Goal: Task Accomplishment & Management: Complete application form

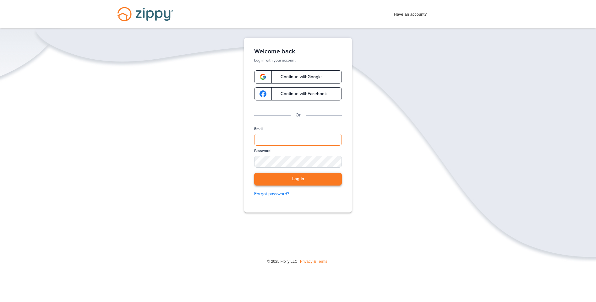
type input "**********"
click at [297, 180] on button "Log in" at bounding box center [298, 179] width 88 height 13
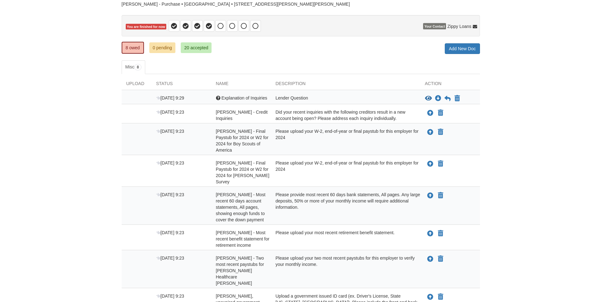
scroll to position [63, 0]
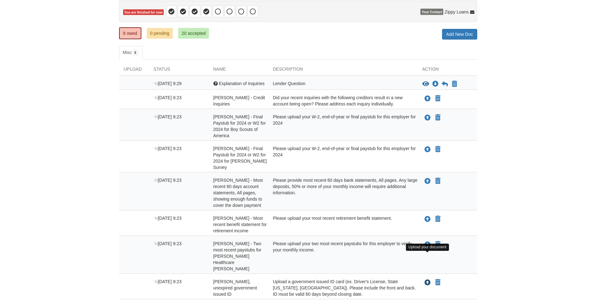
click at [425, 280] on icon "Upload Laura Roth - Valid, unexpired government issued ID" at bounding box center [428, 283] width 6 height 6
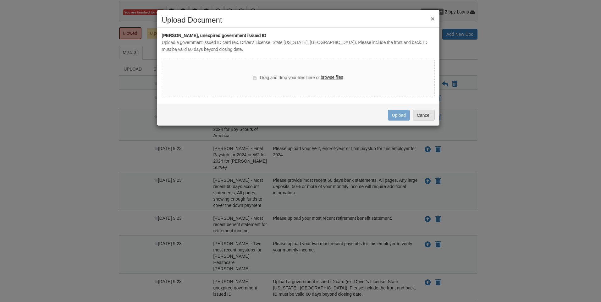
click at [517, 215] on div "× Upload Document Laura Roth - Valid, unexpired government issued ID Upload a g…" at bounding box center [300, 151] width 601 height 302
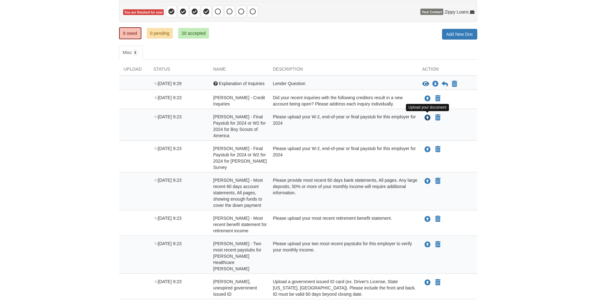
click at [429, 117] on icon "Upload Laura Roth - Final Paystub for 2024 or W2 for 2024 for Boy Scouts of Ame…" at bounding box center [428, 118] width 6 height 6
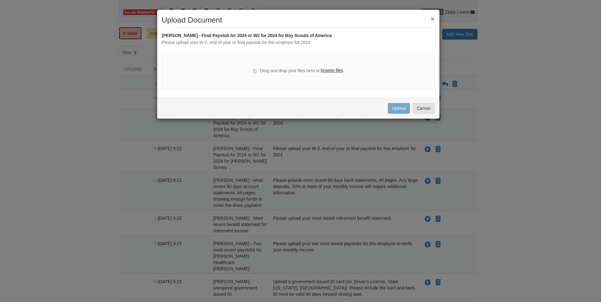
click at [334, 68] on label "browse files" at bounding box center [332, 70] width 22 height 7
click at [0, 0] on input "browse files" at bounding box center [0, 0] width 0 height 0
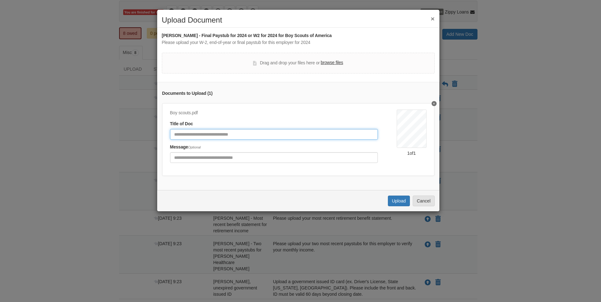
click at [236, 133] on input "Document Title" at bounding box center [274, 134] width 208 height 11
type input "**********"
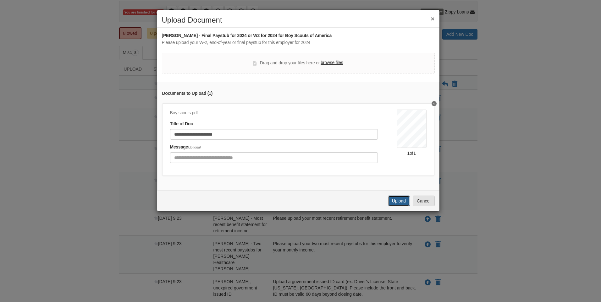
click at [397, 204] on button "Upload" at bounding box center [399, 201] width 22 height 11
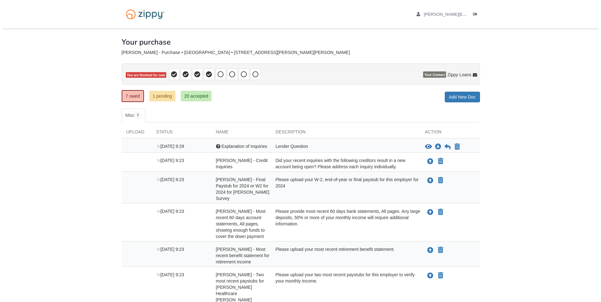
scroll to position [60, 0]
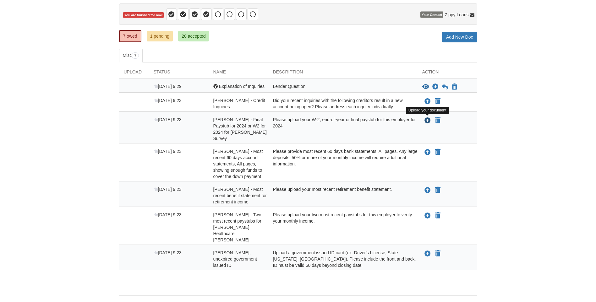
click at [428, 119] on icon "Upload Laura Roth - Final Paystub for 2024 or W2 for 2024 for Lundberg Survey" at bounding box center [428, 121] width 6 height 6
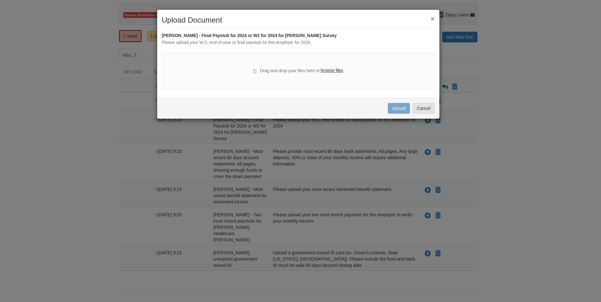
click at [340, 72] on label "browse files" at bounding box center [332, 70] width 22 height 7
click at [0, 0] on input "browse files" at bounding box center [0, 0] width 0 height 0
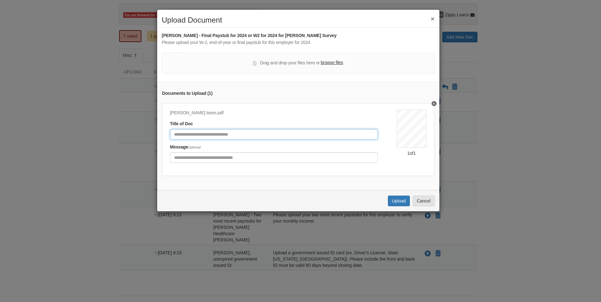
click at [248, 134] on input "Document Title" at bounding box center [274, 134] width 208 height 11
type input "**********"
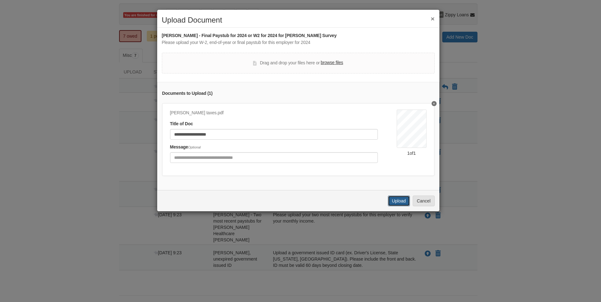
click at [396, 204] on button "Upload" at bounding box center [399, 201] width 22 height 11
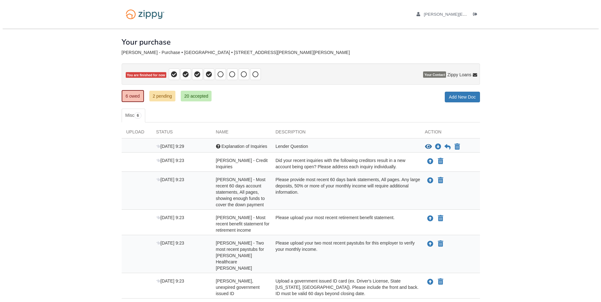
scroll to position [35, 0]
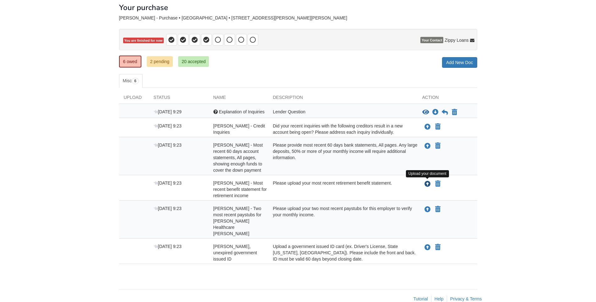
click at [428, 183] on icon "Upload Laura Roth - Most recent benefit statement for retirement income" at bounding box center [428, 184] width 6 height 6
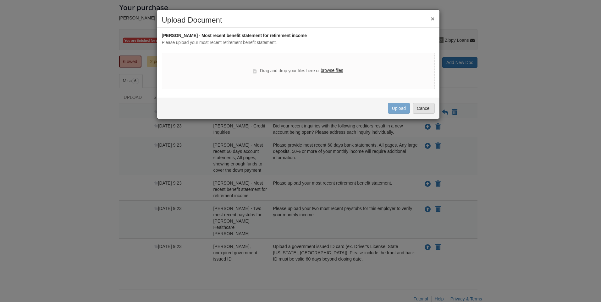
click at [328, 68] on label "browse files" at bounding box center [332, 70] width 22 height 7
click at [0, 0] on input "browse files" at bounding box center [0, 0] width 0 height 0
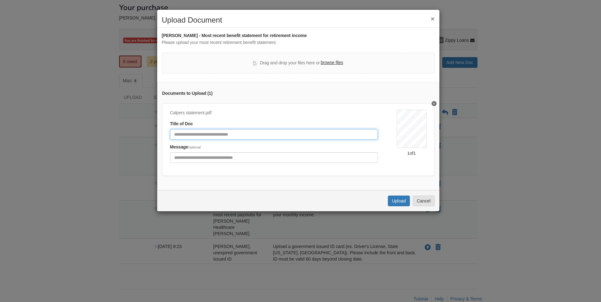
click at [250, 135] on input "Document Title" at bounding box center [274, 134] width 208 height 11
type input "**********"
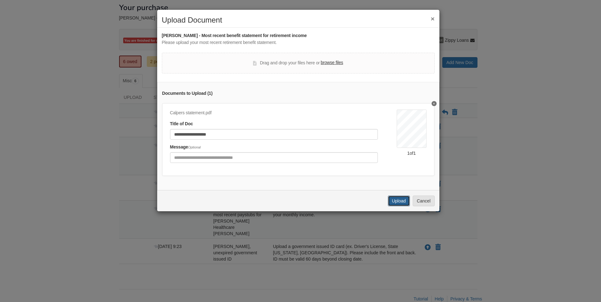
click at [400, 204] on button "Upload" at bounding box center [399, 201] width 22 height 11
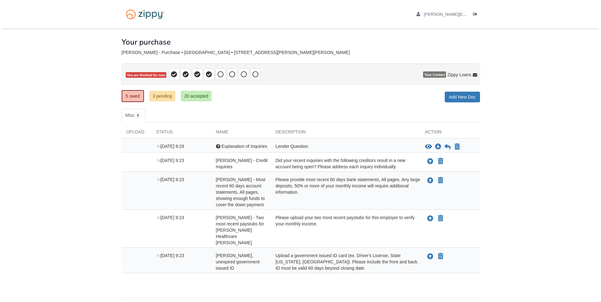
scroll to position [9, 0]
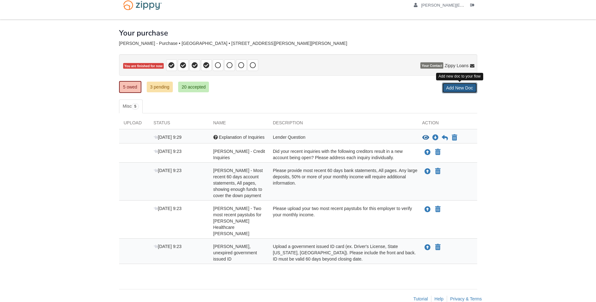
click at [456, 88] on link "Add New Doc" at bounding box center [459, 88] width 35 height 11
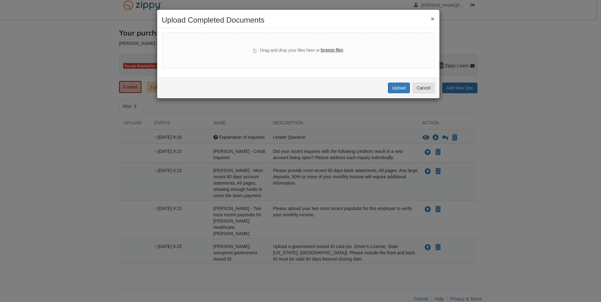
click at [338, 50] on label "browse files" at bounding box center [332, 50] width 22 height 7
click at [0, 0] on input "browse files" at bounding box center [0, 0] width 0 height 0
select select "****"
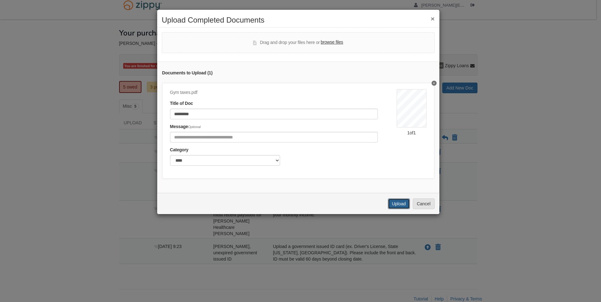
click at [393, 206] on button "Upload" at bounding box center [399, 204] width 22 height 11
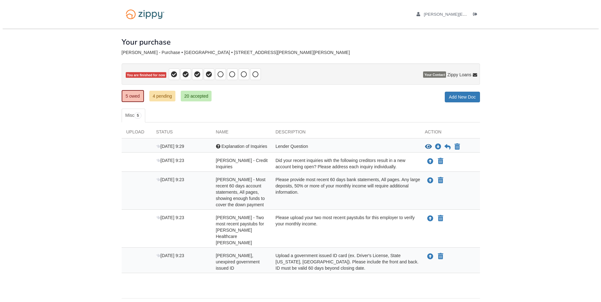
scroll to position [9, 0]
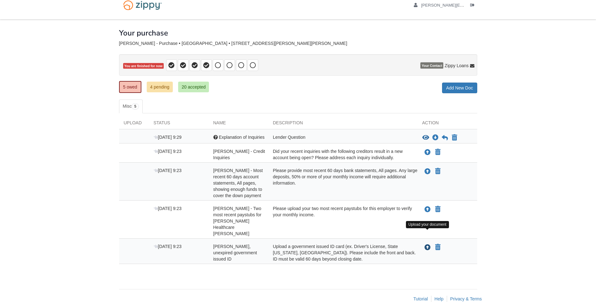
click at [429, 245] on icon "Upload Laura Roth - Valid, unexpired government issued ID" at bounding box center [428, 248] width 6 height 6
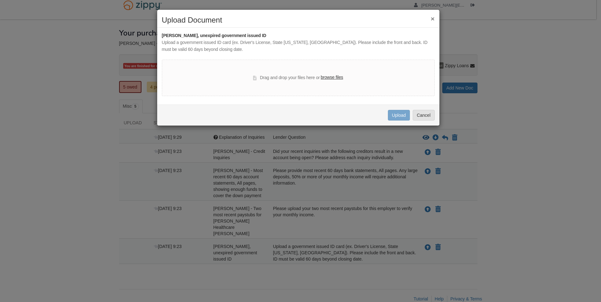
click at [328, 75] on label "browse files" at bounding box center [332, 77] width 22 height 7
click at [0, 0] on input "browse files" at bounding box center [0, 0] width 0 height 0
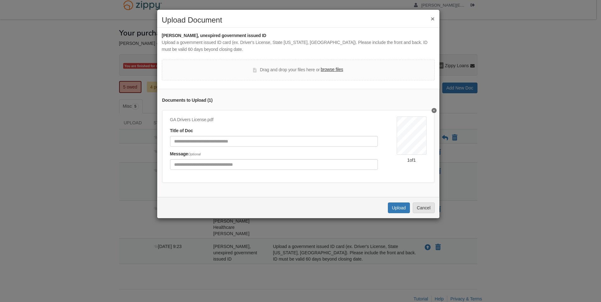
click at [394, 207] on div "Uploading... Upload Cancel" at bounding box center [298, 207] width 282 height 21
click at [397, 213] on button "Upload" at bounding box center [399, 208] width 22 height 11
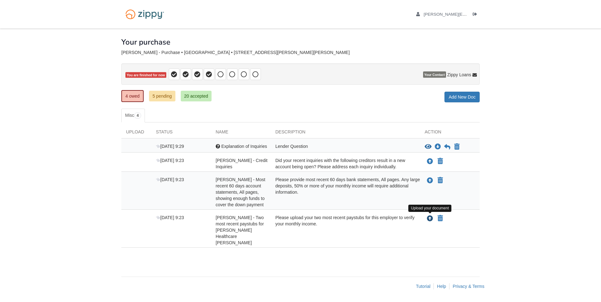
click at [431, 217] on icon "Upload Laura Roth - Two most recent paystubs for Sharon Healthcare Woods" at bounding box center [430, 219] width 6 height 6
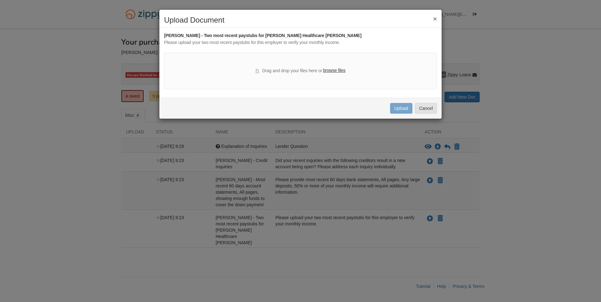
click at [335, 73] on label "browse files" at bounding box center [334, 70] width 22 height 7
click at [0, 0] on input "browse files" at bounding box center [0, 0] width 0 height 0
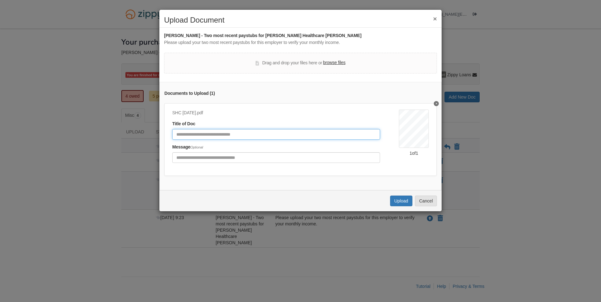
click at [254, 133] on input "Document Title" at bounding box center [276, 134] width 208 height 11
type input "**********"
click at [333, 63] on label "browse files" at bounding box center [334, 62] width 22 height 7
click at [0, 0] on input "browse files" at bounding box center [0, 0] width 0 height 0
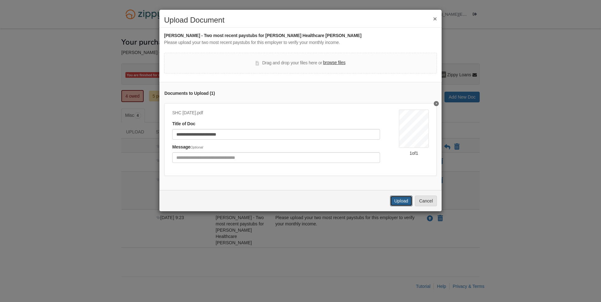
click at [403, 206] on button "Upload" at bounding box center [401, 201] width 22 height 11
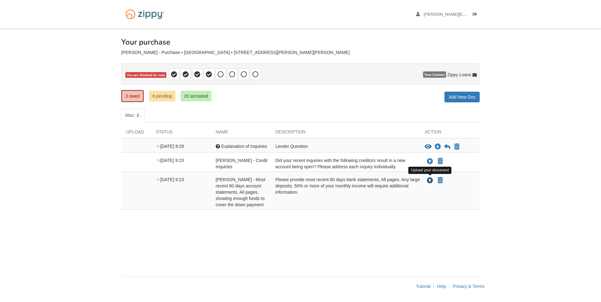
click at [430, 182] on icon "Upload Laura Roth - Most recent 60 days account statements, All pages, showing …" at bounding box center [430, 181] width 6 height 6
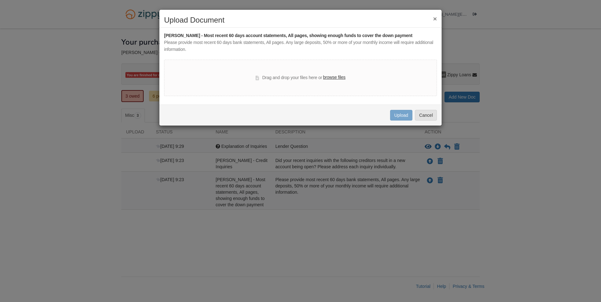
click at [333, 79] on label "browse files" at bounding box center [334, 77] width 22 height 7
click at [0, 0] on input "browse files" at bounding box center [0, 0] width 0 height 0
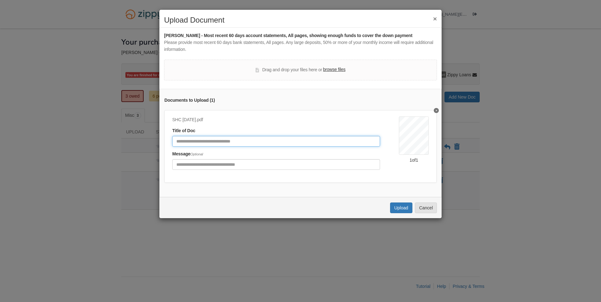
click at [243, 139] on input "Document Title" at bounding box center [276, 141] width 208 height 11
type input "**********"
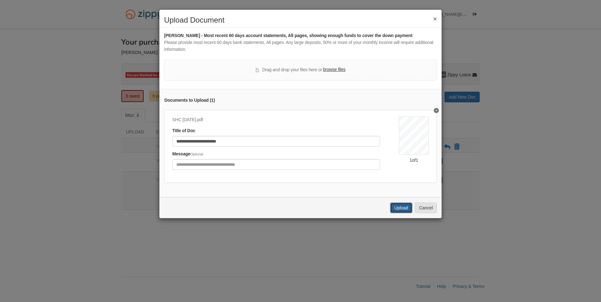
click at [408, 213] on button "Upload" at bounding box center [401, 208] width 22 height 11
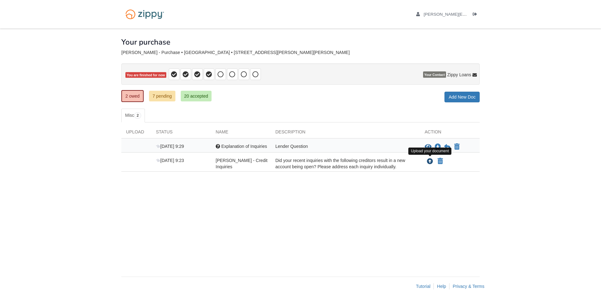
click at [429, 162] on icon "Upload Laura Roth - Credit Inquiries" at bounding box center [430, 162] width 6 height 6
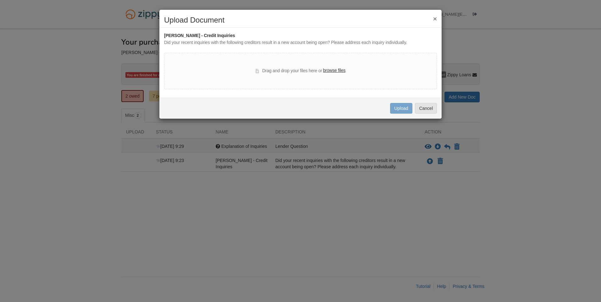
click at [435, 21] on button "×" at bounding box center [435, 18] width 4 height 7
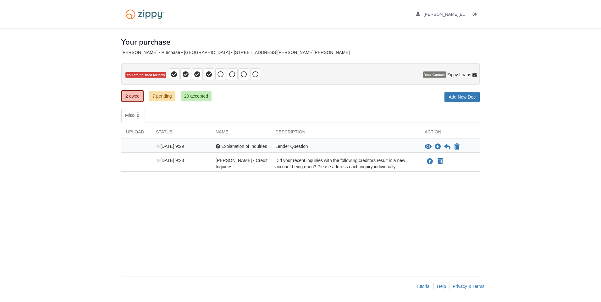
click at [237, 164] on div "[PERSON_NAME] - Credit Inquiries" at bounding box center [241, 163] width 60 height 13
click at [427, 145] on icon "View Explanation of Inquiries" at bounding box center [428, 147] width 7 height 6
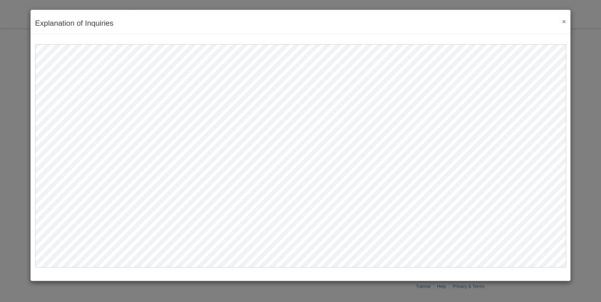
click at [565, 24] on button "×" at bounding box center [561, 21] width 7 height 7
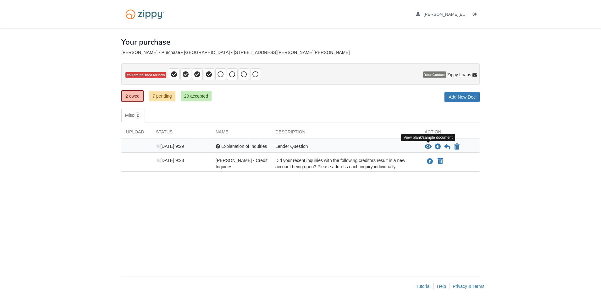
click at [428, 146] on icon "View Explanation of Inquiries" at bounding box center [428, 147] width 7 height 6
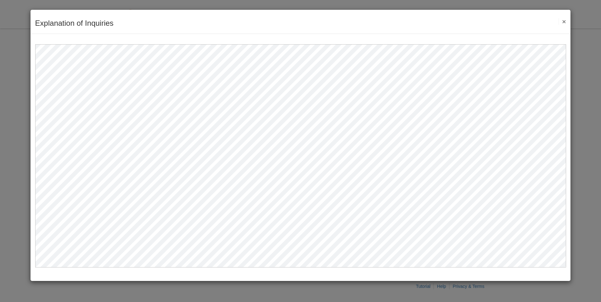
click at [565, 22] on button "×" at bounding box center [561, 21] width 7 height 7
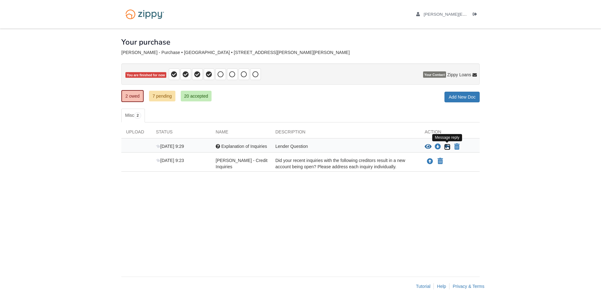
click at [445, 147] on icon at bounding box center [447, 147] width 6 height 6
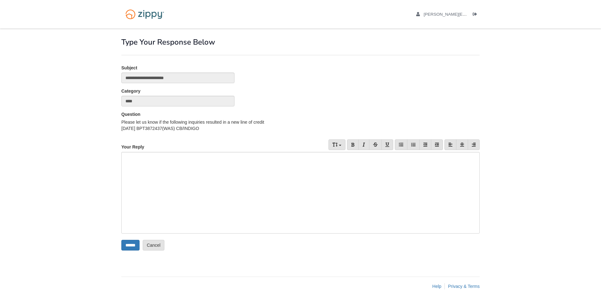
click at [267, 168] on div at bounding box center [300, 193] width 358 height 82
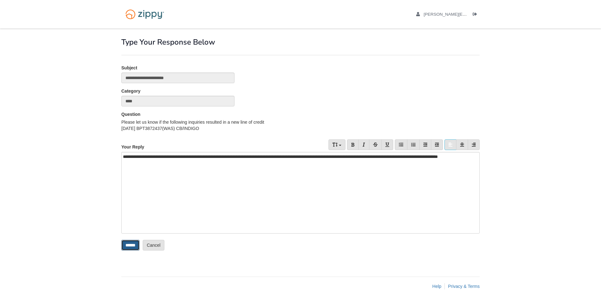
click at [134, 249] on input "******" at bounding box center [130, 245] width 18 height 11
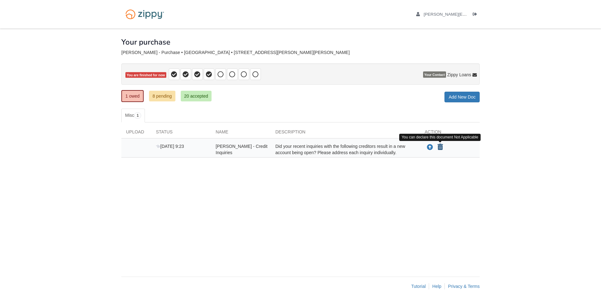
click at [441, 148] on icon "Declare Laura Roth - Credit Inquiries not applicable" at bounding box center [439, 147] width 5 height 6
type input "**********"
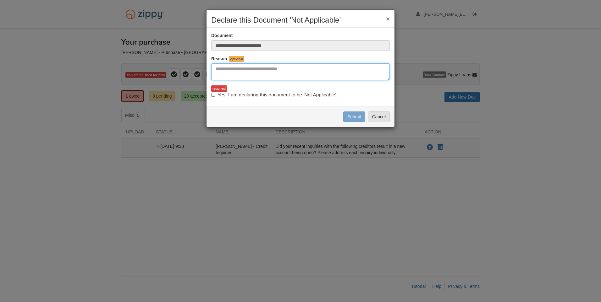
click at [332, 73] on textarea "Reasons Why" at bounding box center [300, 71] width 178 height 17
type textarea "**********"
click at [362, 115] on button "Submit" at bounding box center [354, 117] width 22 height 11
